Goal: Check status: Check status

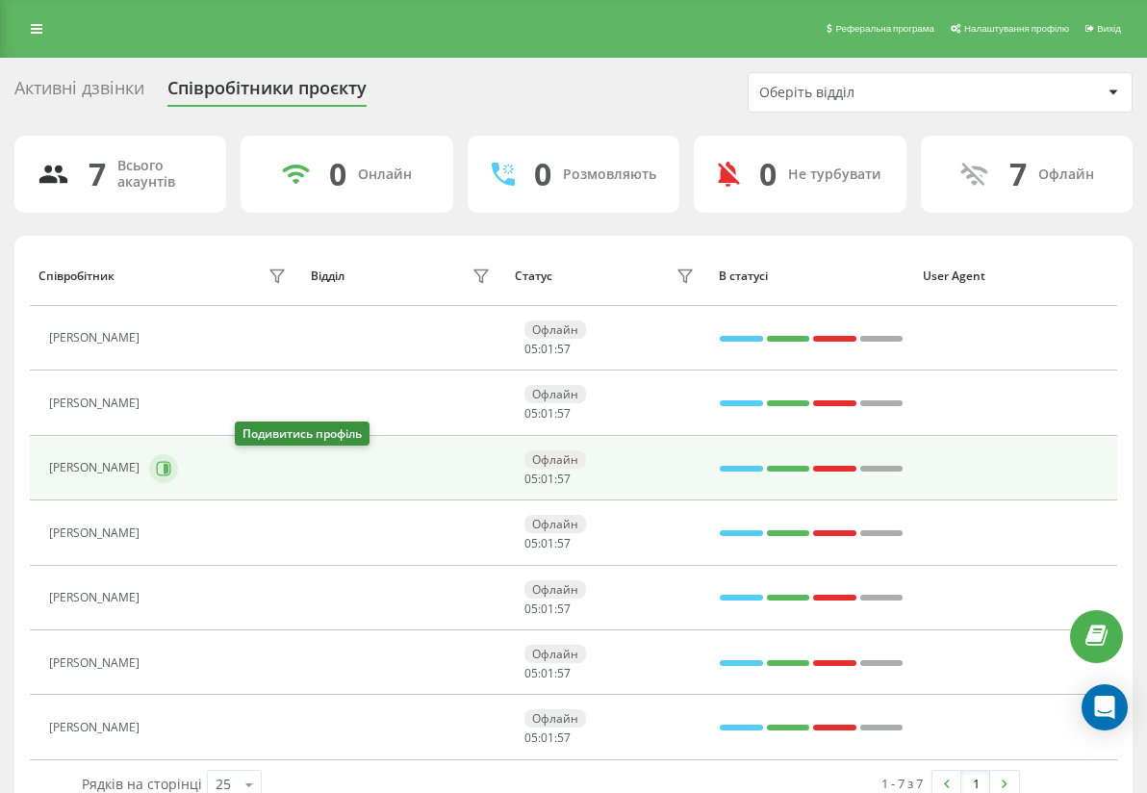
click at [178, 471] on button at bounding box center [163, 468] width 29 height 29
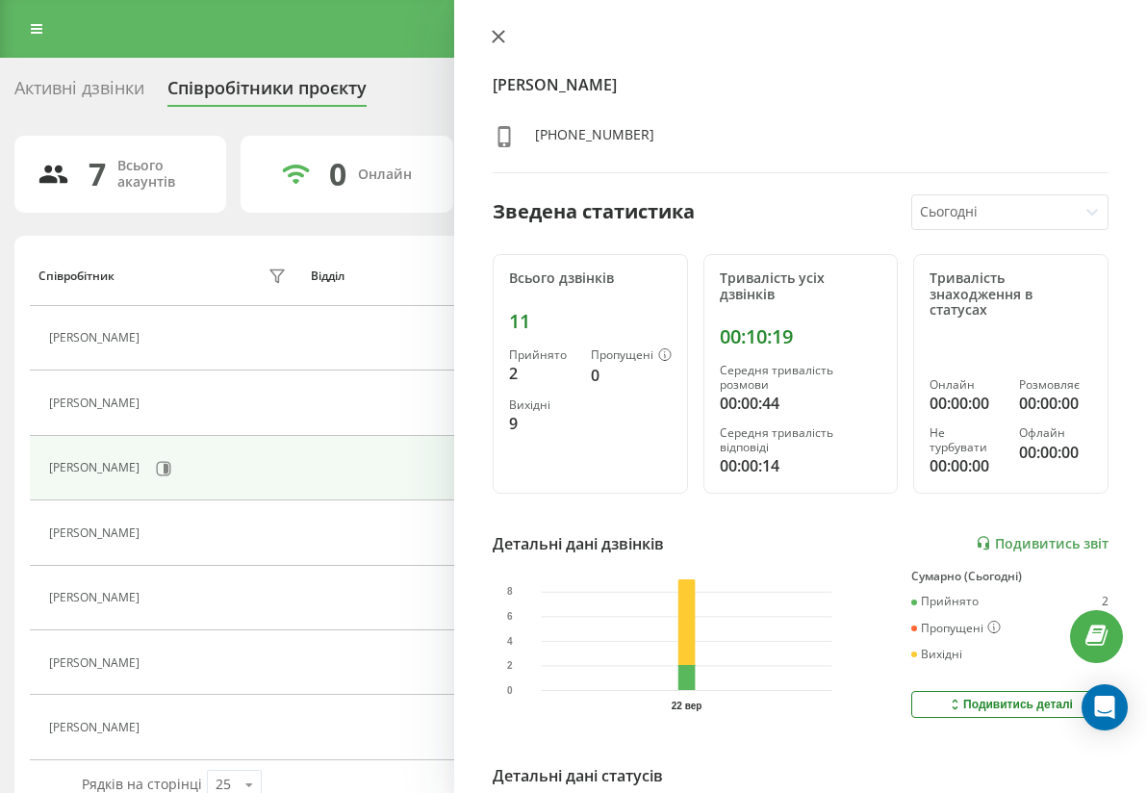
click at [502, 42] on icon at bounding box center [499, 37] width 12 height 12
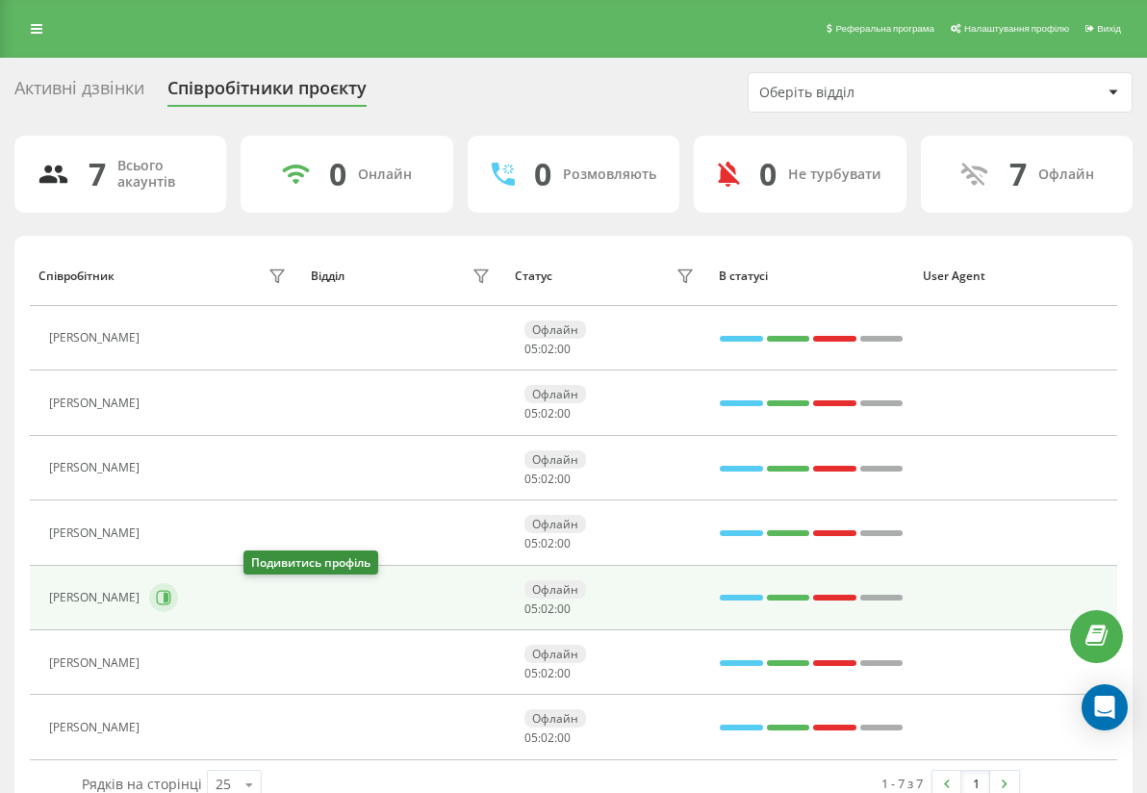
click at [171, 600] on icon at bounding box center [163, 597] width 15 height 15
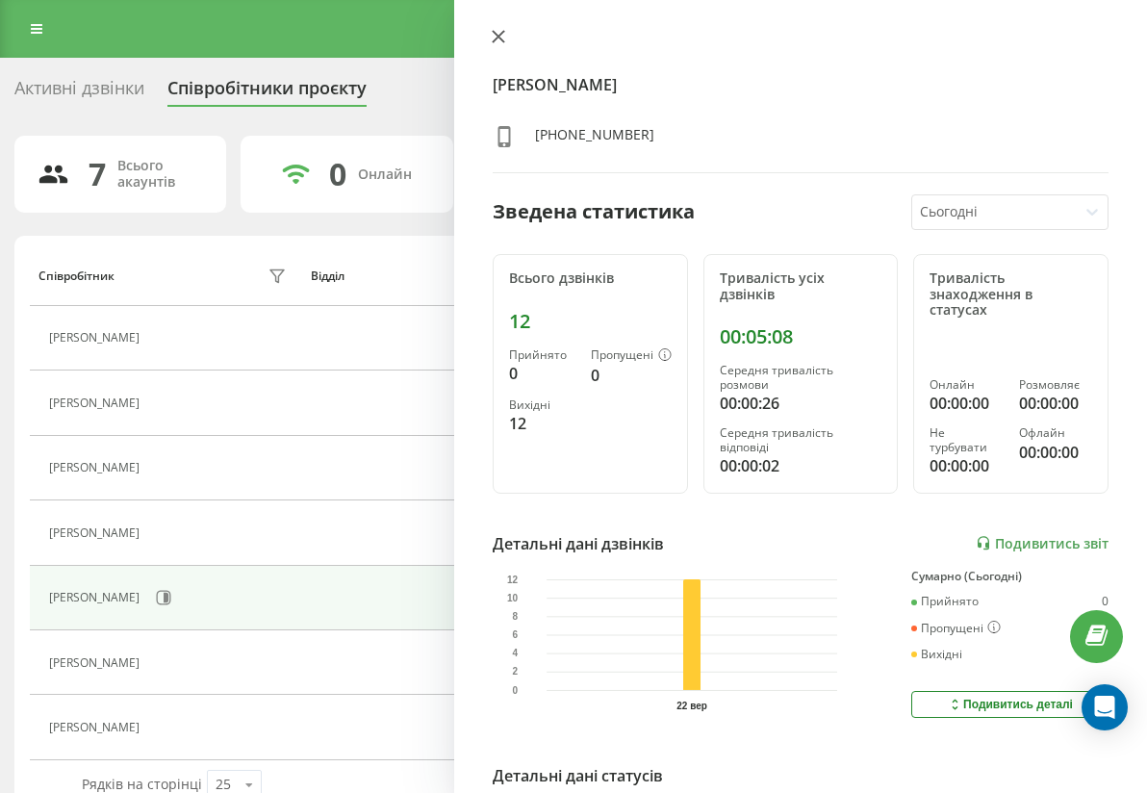
click at [489, 33] on button at bounding box center [498, 38] width 25 height 18
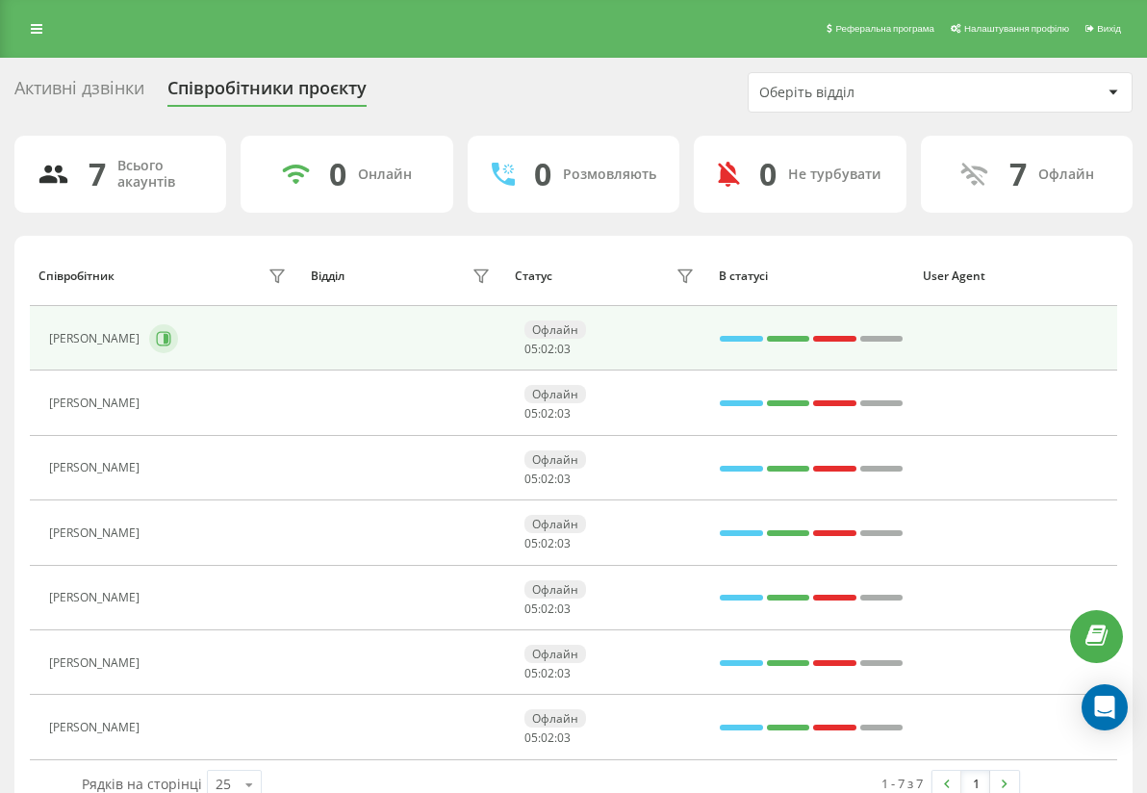
click at [178, 337] on button at bounding box center [163, 338] width 29 height 29
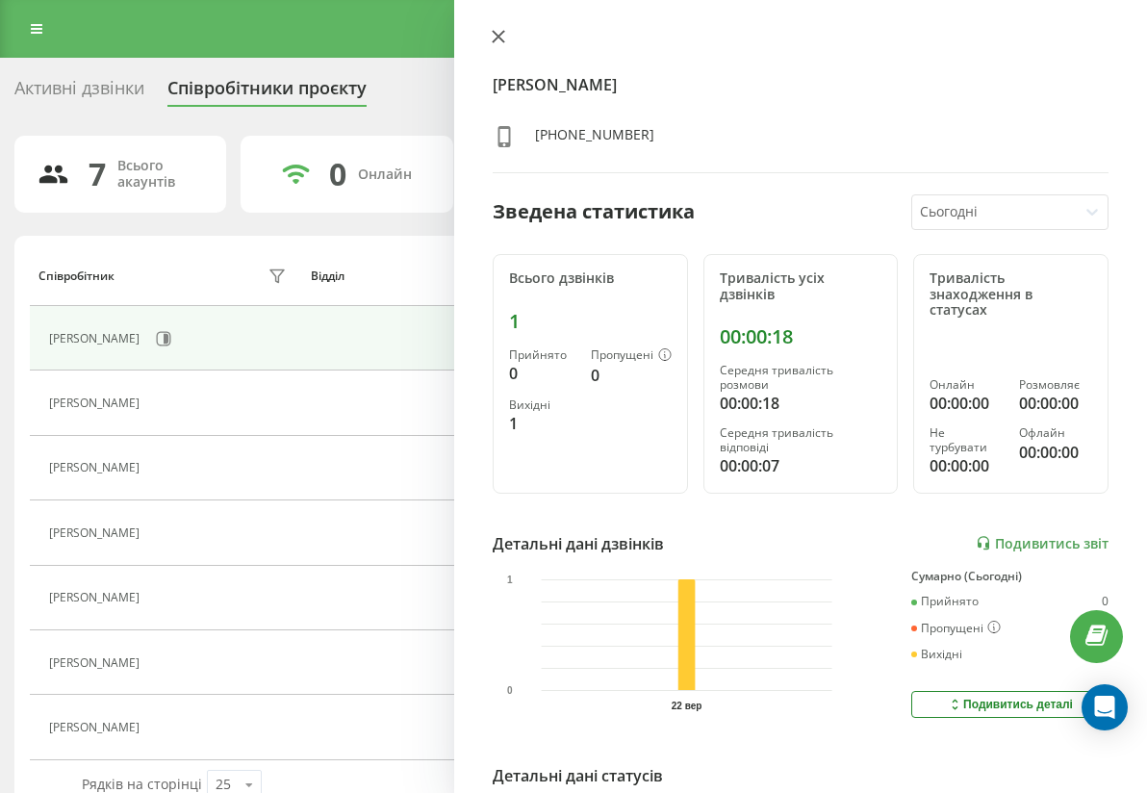
click at [496, 30] on button at bounding box center [498, 38] width 25 height 18
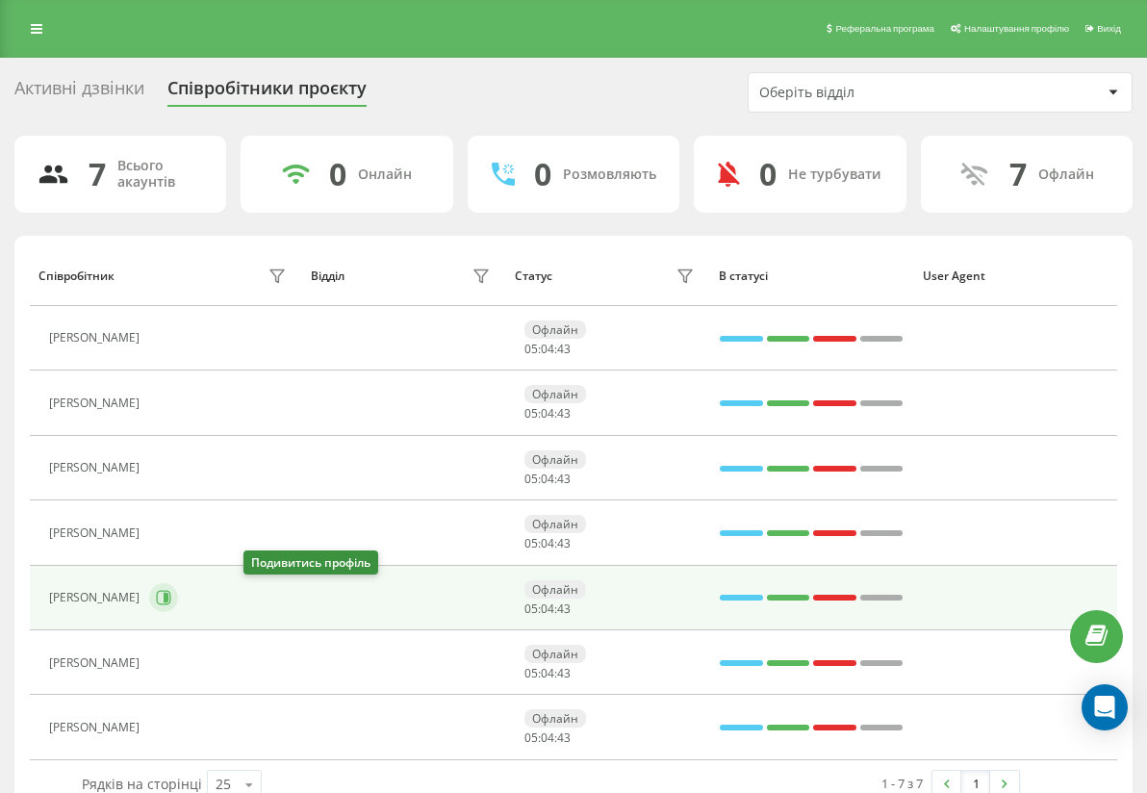
click at [178, 599] on button at bounding box center [163, 597] width 29 height 29
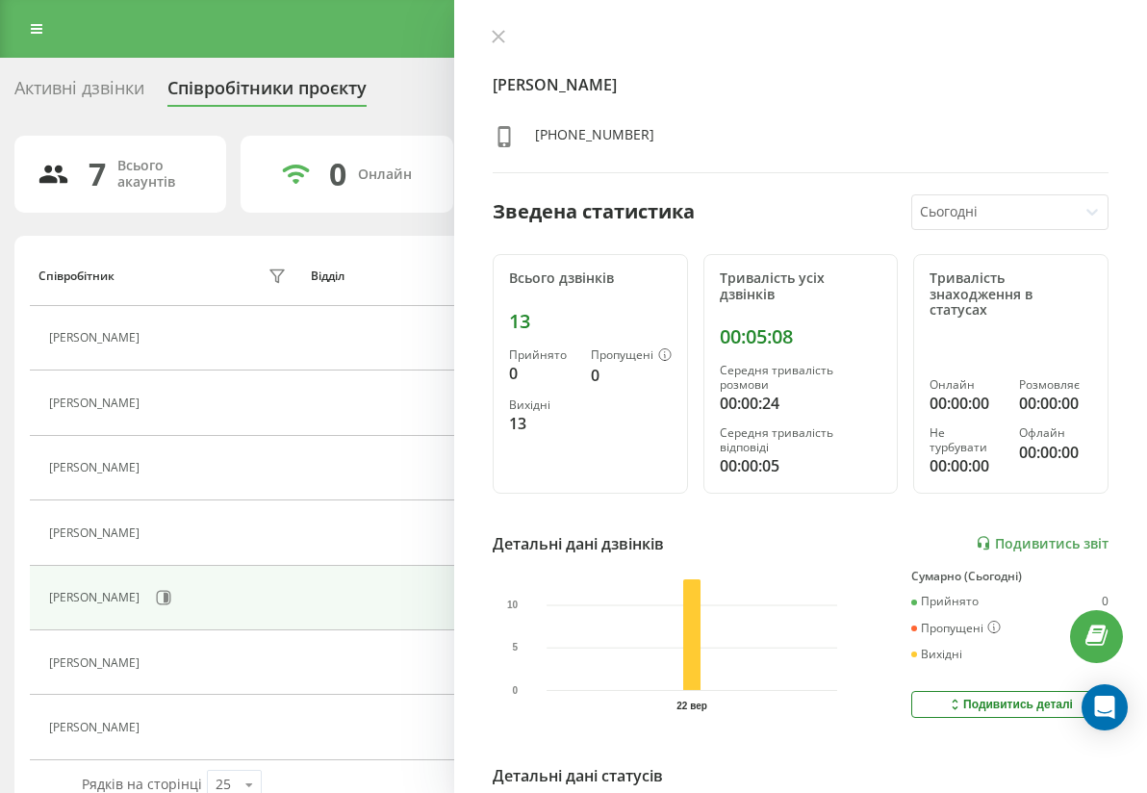
click at [496, 38] on button at bounding box center [498, 38] width 25 height 18
